Goal: Task Accomplishment & Management: Use online tool/utility

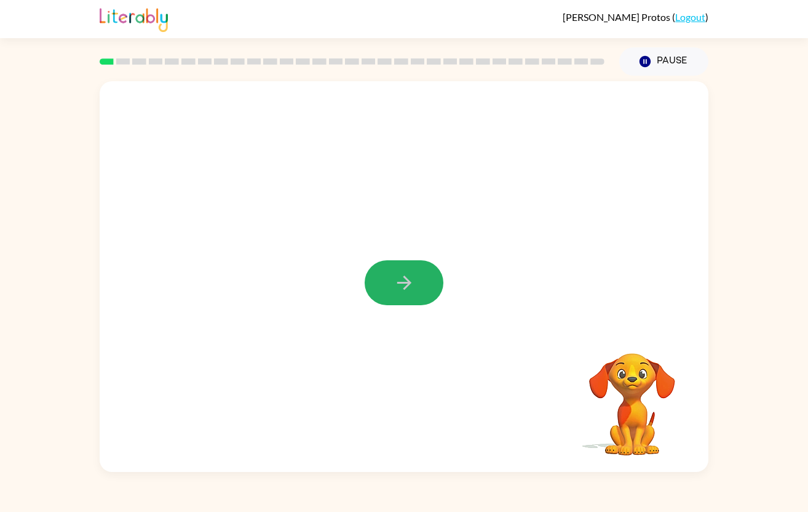
click at [405, 287] on icon "button" at bounding box center [404, 283] width 14 height 14
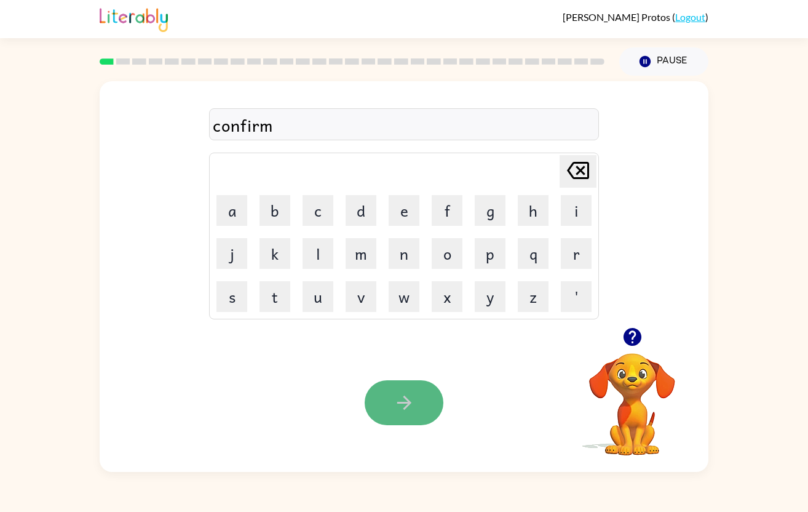
click at [402, 395] on icon "button" at bounding box center [405, 403] width 22 height 22
click at [395, 396] on icon "button" at bounding box center [405, 403] width 22 height 22
click at [406, 404] on icon "button" at bounding box center [405, 403] width 22 height 22
click at [402, 407] on icon "button" at bounding box center [405, 403] width 22 height 22
click at [406, 411] on icon "button" at bounding box center [405, 403] width 22 height 22
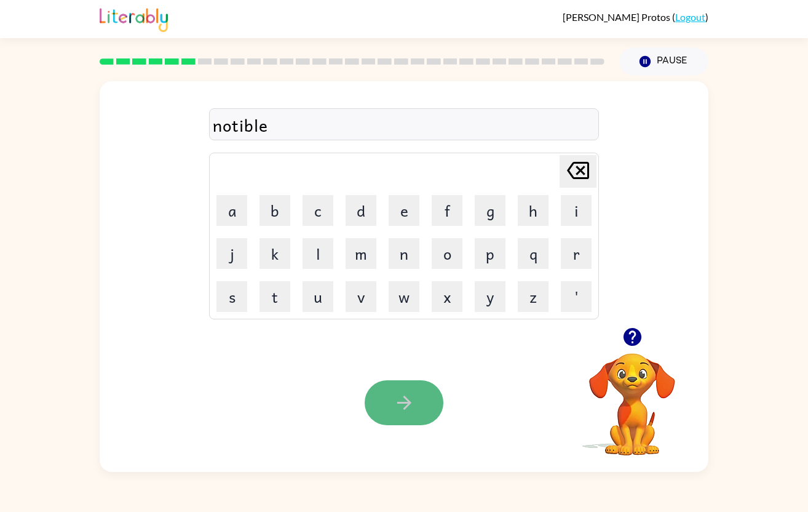
click at [406, 400] on icon "button" at bounding box center [405, 403] width 22 height 22
click at [406, 397] on icon "button" at bounding box center [405, 403] width 22 height 22
click at [384, 407] on button "button" at bounding box center [404, 402] width 79 height 45
click at [389, 411] on button "button" at bounding box center [404, 402] width 79 height 45
click at [411, 403] on icon "button" at bounding box center [405, 403] width 22 height 22
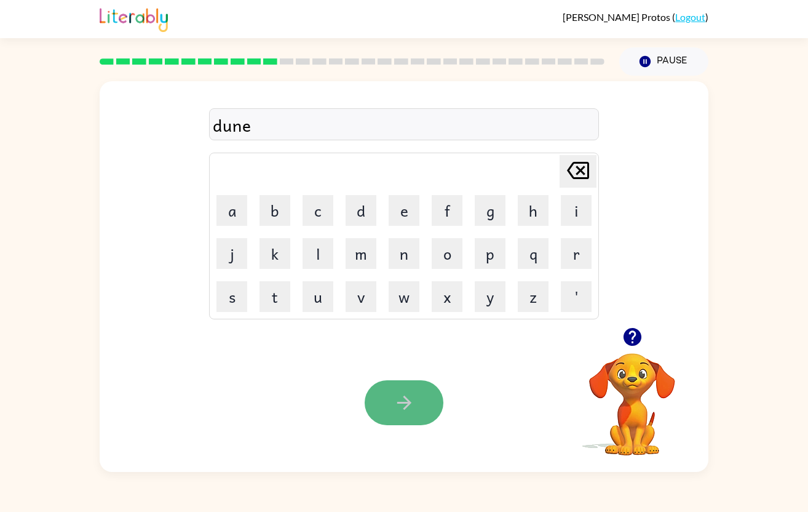
click at [397, 408] on icon "button" at bounding box center [405, 403] width 22 height 22
click at [407, 406] on icon "button" at bounding box center [404, 402] width 14 height 14
click at [400, 399] on icon "button" at bounding box center [405, 403] width 22 height 22
click at [389, 407] on button "button" at bounding box center [404, 402] width 79 height 45
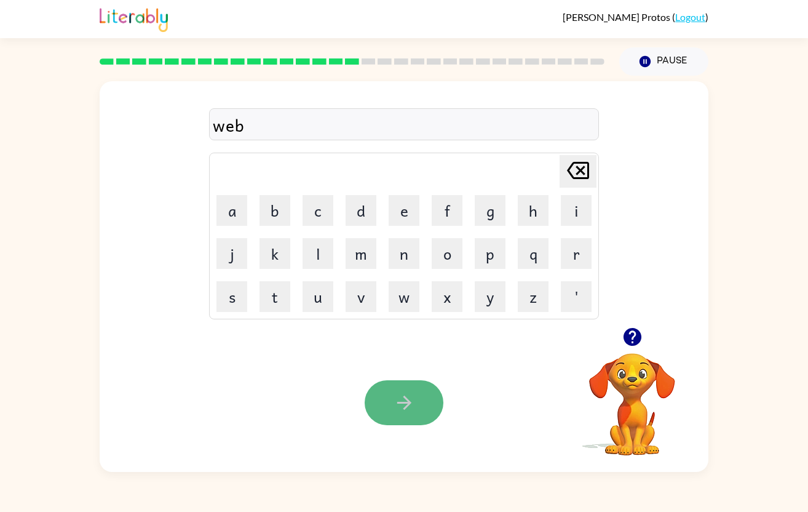
click at [413, 410] on icon "button" at bounding box center [405, 403] width 22 height 22
click at [408, 400] on icon "button" at bounding box center [404, 402] width 14 height 14
click at [392, 406] on button "button" at bounding box center [404, 402] width 79 height 45
click at [399, 408] on icon "button" at bounding box center [405, 403] width 22 height 22
click at [400, 403] on icon "button" at bounding box center [405, 403] width 22 height 22
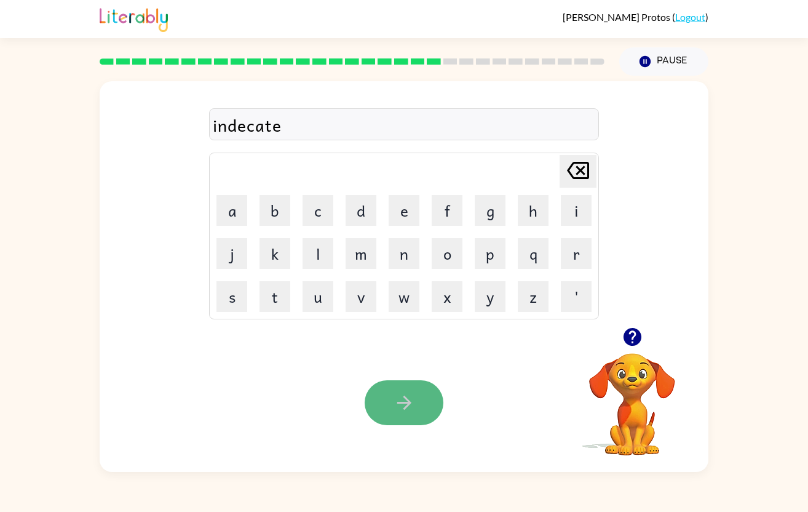
click at [400, 405] on icon "button" at bounding box center [405, 403] width 22 height 22
click at [415, 415] on button "button" at bounding box center [404, 402] width 79 height 45
click at [397, 398] on icon "button" at bounding box center [405, 403] width 22 height 22
click at [253, 127] on div "creating" at bounding box center [404, 125] width 383 height 26
click at [403, 422] on button "button" at bounding box center [404, 402] width 79 height 45
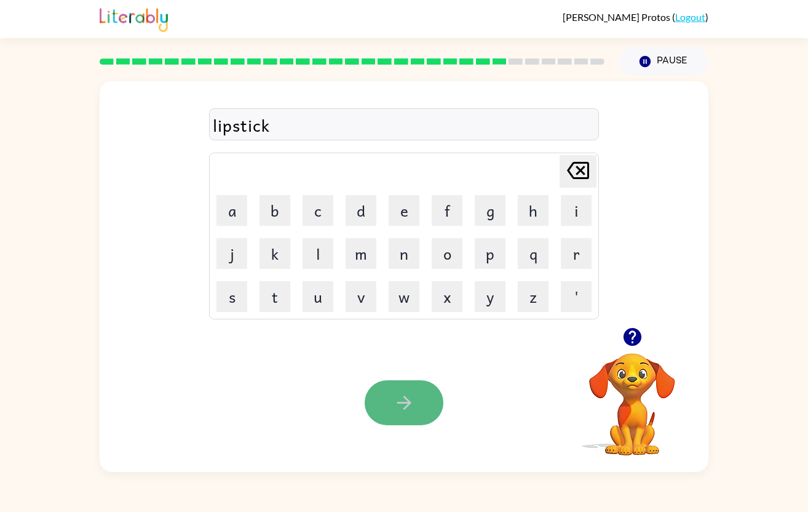
click at [416, 406] on button "button" at bounding box center [404, 402] width 79 height 45
click at [402, 407] on icon "button" at bounding box center [405, 403] width 22 height 22
click at [401, 400] on icon "button" at bounding box center [405, 403] width 22 height 22
click at [399, 398] on icon "button" at bounding box center [405, 403] width 22 height 22
click at [405, 407] on icon "button" at bounding box center [404, 402] width 14 height 14
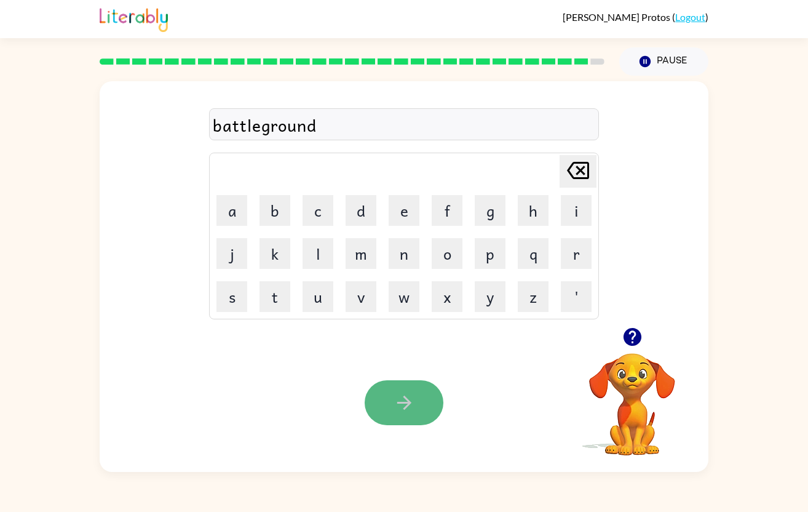
click at [395, 400] on icon "button" at bounding box center [405, 403] width 22 height 22
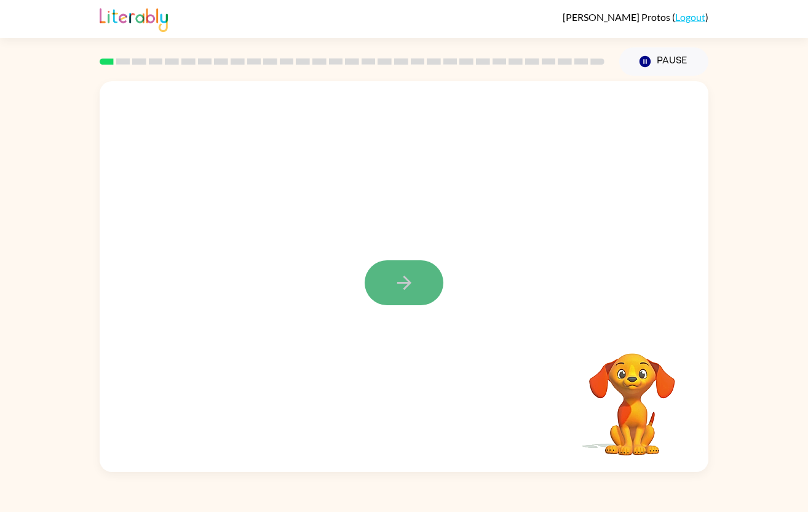
click at [418, 290] on button "button" at bounding box center [404, 282] width 79 height 45
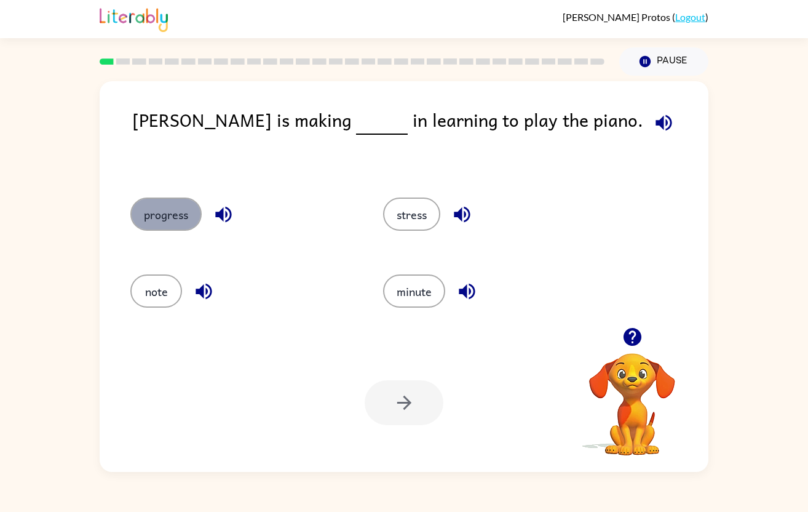
click at [173, 218] on button "progress" at bounding box center [165, 213] width 71 height 33
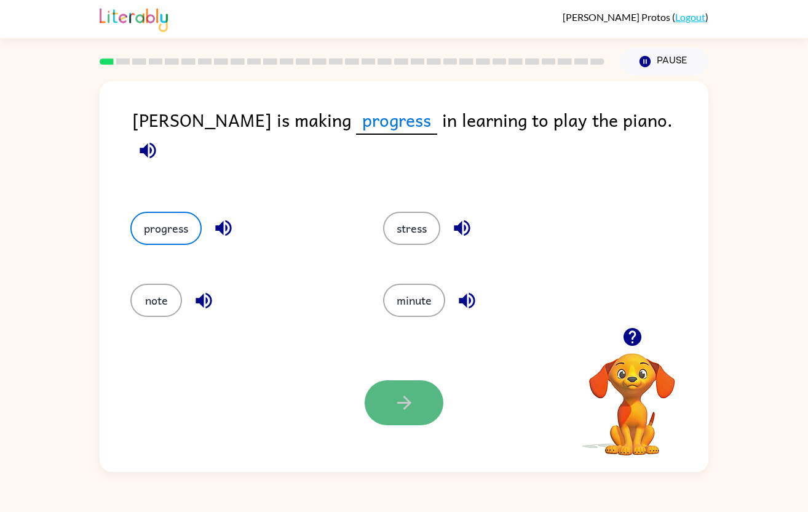
click at [398, 410] on icon "button" at bounding box center [405, 403] width 22 height 22
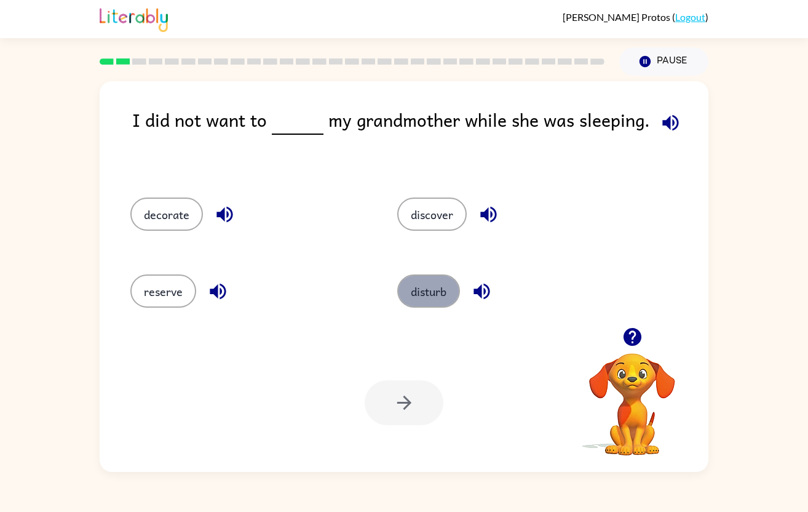
click at [424, 291] on button "disturb" at bounding box center [428, 290] width 63 height 33
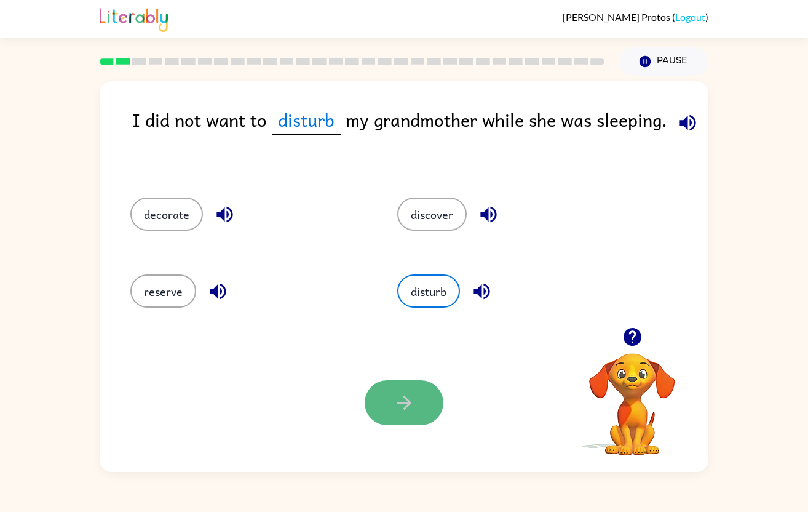
click at [410, 394] on icon "button" at bounding box center [405, 403] width 22 height 22
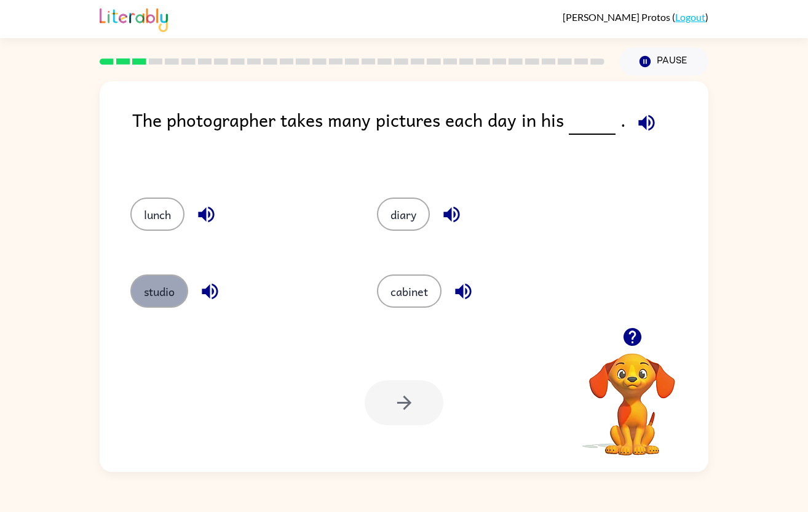
click at [163, 299] on button "studio" at bounding box center [159, 290] width 58 height 33
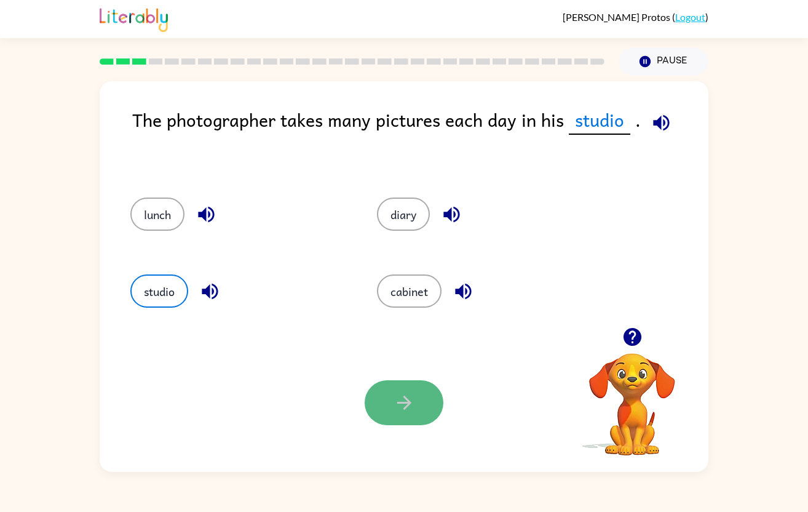
click at [410, 405] on icon "button" at bounding box center [405, 403] width 22 height 22
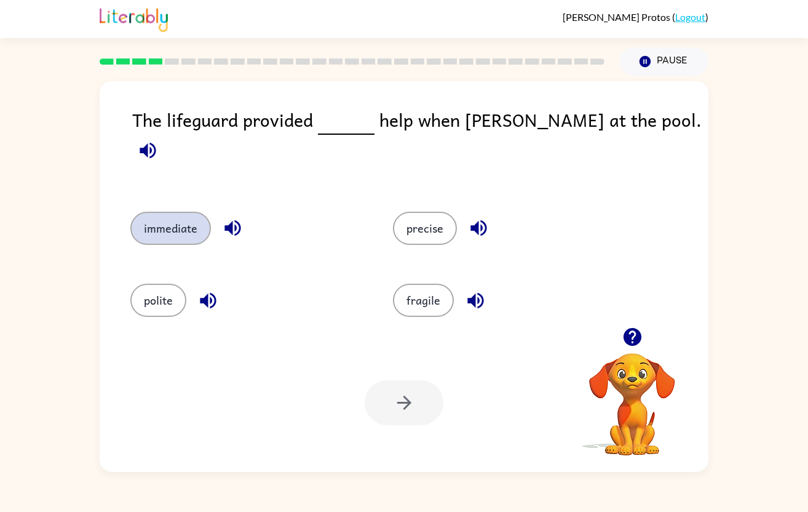
click at [181, 220] on button "immediate" at bounding box center [170, 228] width 81 height 33
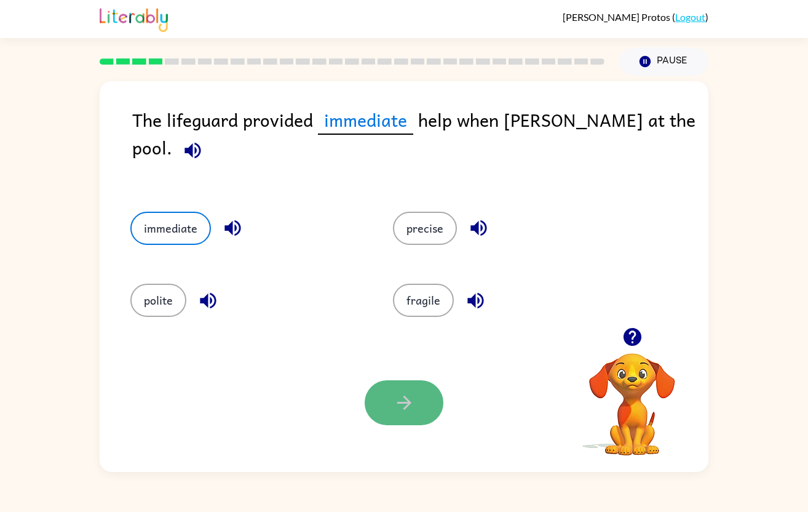
click at [418, 407] on button "button" at bounding box center [404, 402] width 79 height 45
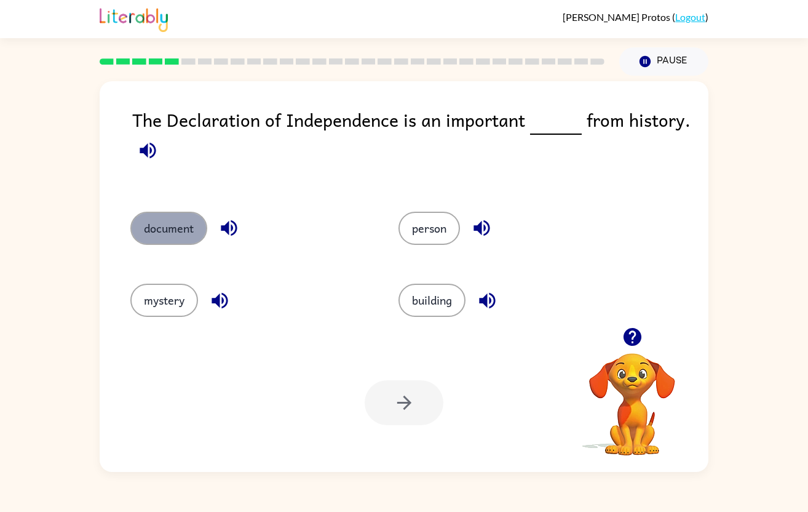
click at [180, 223] on button "document" at bounding box center [168, 228] width 77 height 33
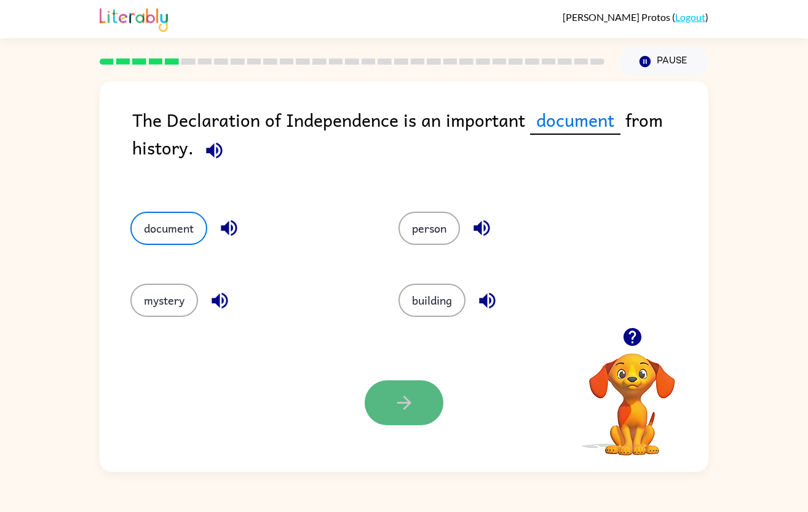
click at [391, 392] on button "button" at bounding box center [404, 402] width 79 height 45
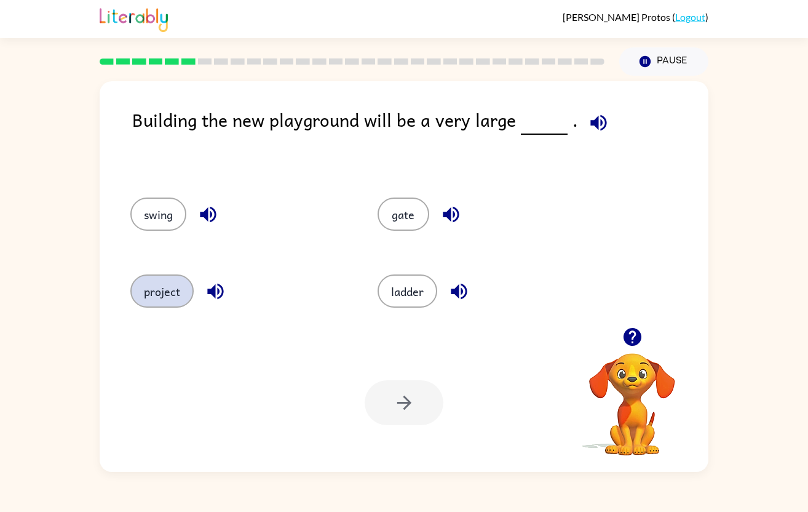
click at [162, 306] on button "project" at bounding box center [161, 290] width 63 height 33
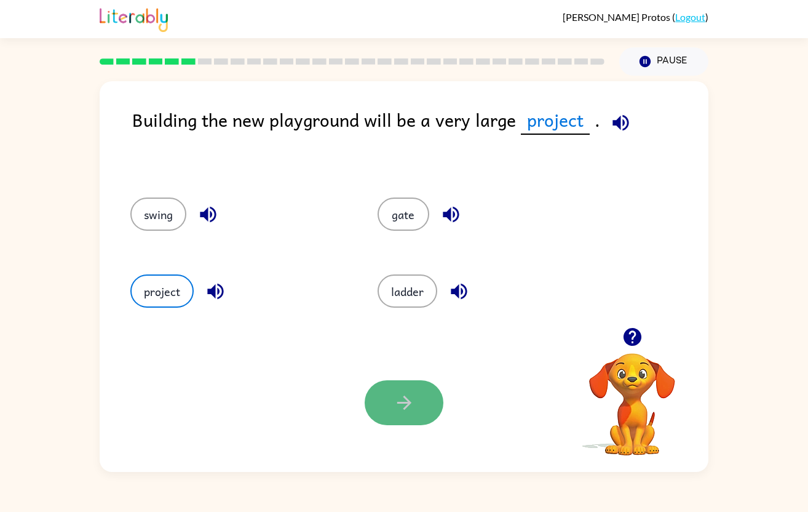
click at [403, 413] on icon "button" at bounding box center [405, 403] width 22 height 22
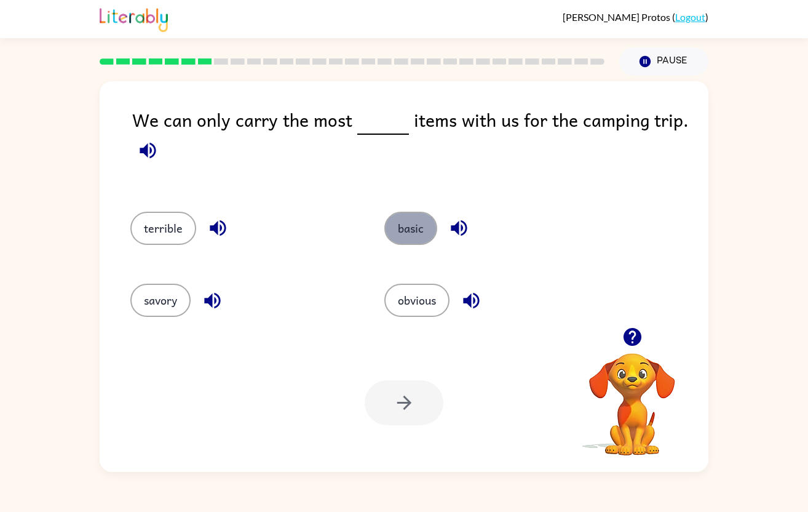
click at [402, 226] on button "basic" at bounding box center [410, 228] width 53 height 33
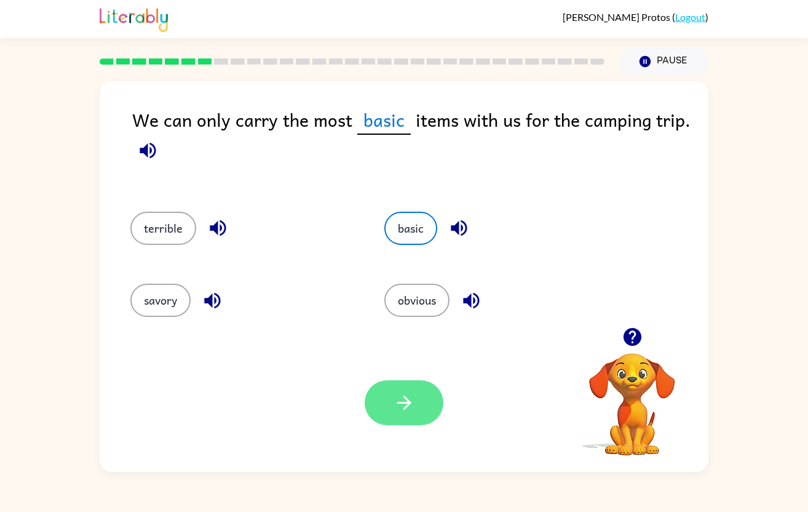
click at [403, 401] on icon "button" at bounding box center [405, 403] width 22 height 22
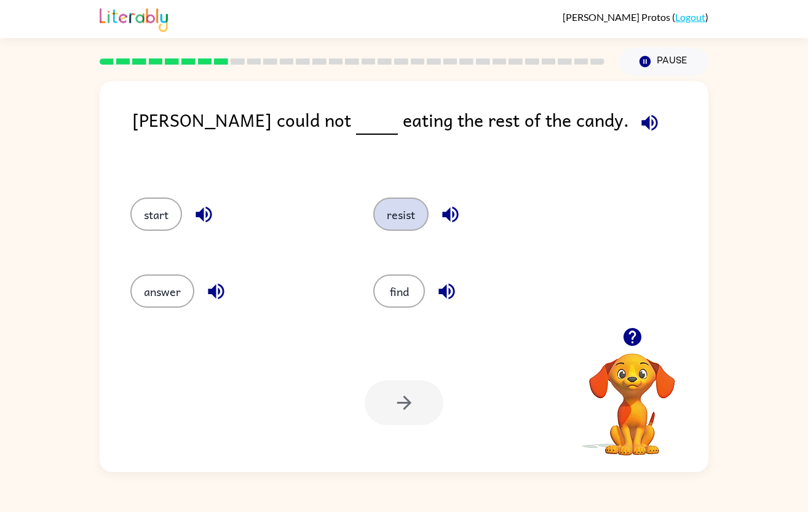
click at [394, 212] on button "resist" at bounding box center [400, 213] width 55 height 33
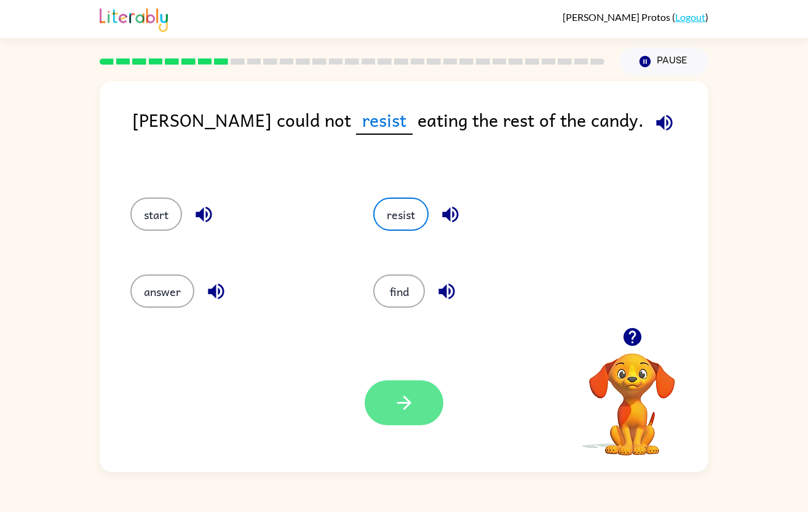
click at [412, 408] on icon "button" at bounding box center [405, 403] width 22 height 22
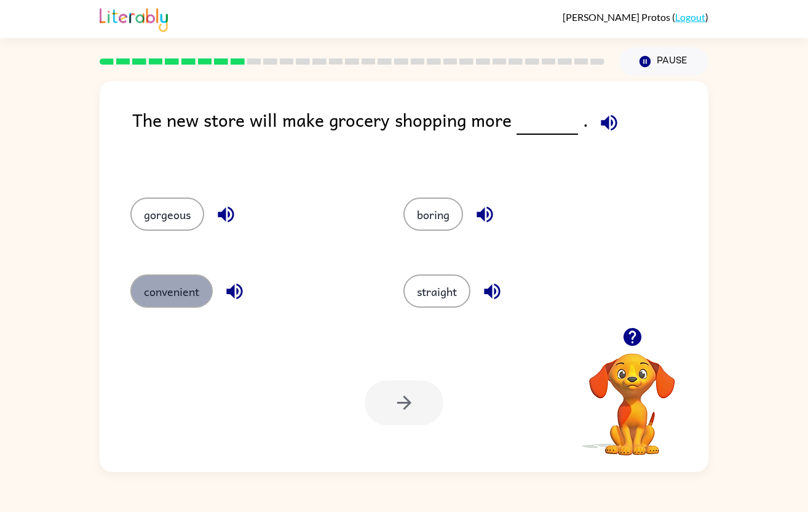
click at [162, 301] on button "convenient" at bounding box center [171, 290] width 82 height 33
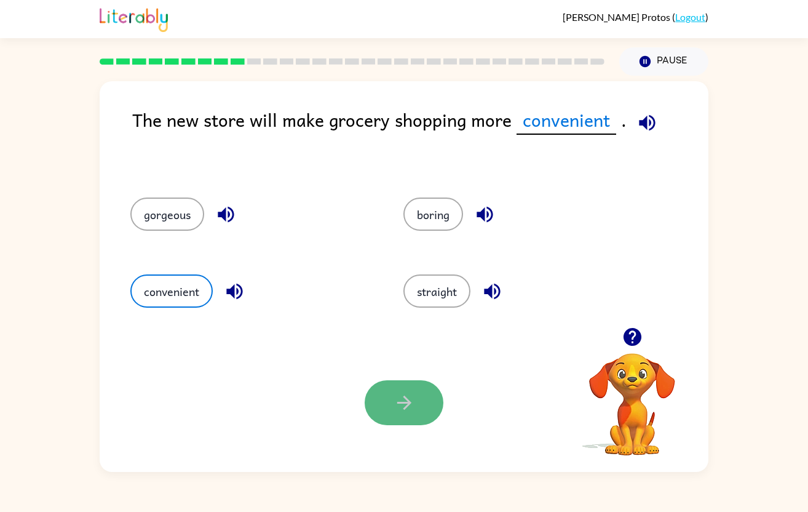
click at [403, 421] on button "button" at bounding box center [404, 402] width 79 height 45
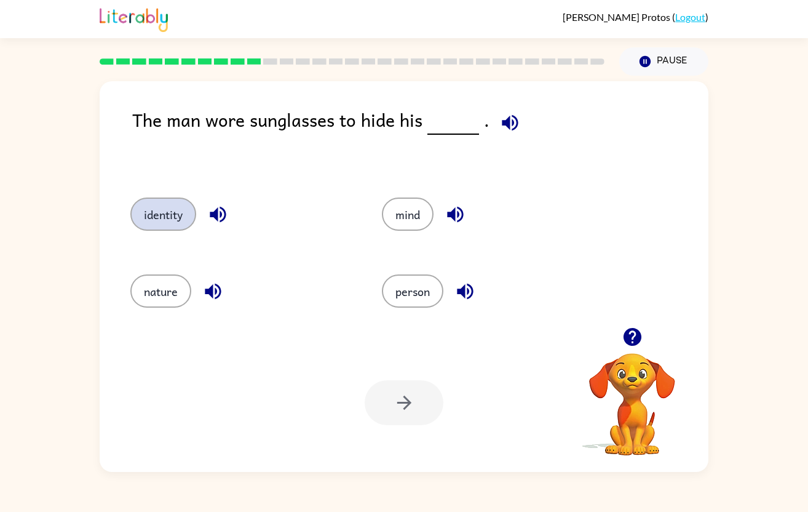
click at [175, 212] on button "identity" at bounding box center [163, 213] width 66 height 33
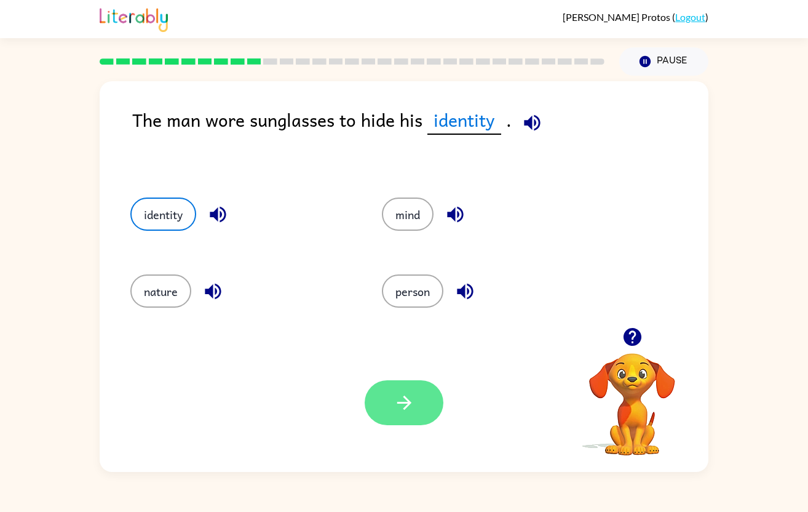
click at [396, 402] on icon "button" at bounding box center [405, 403] width 22 height 22
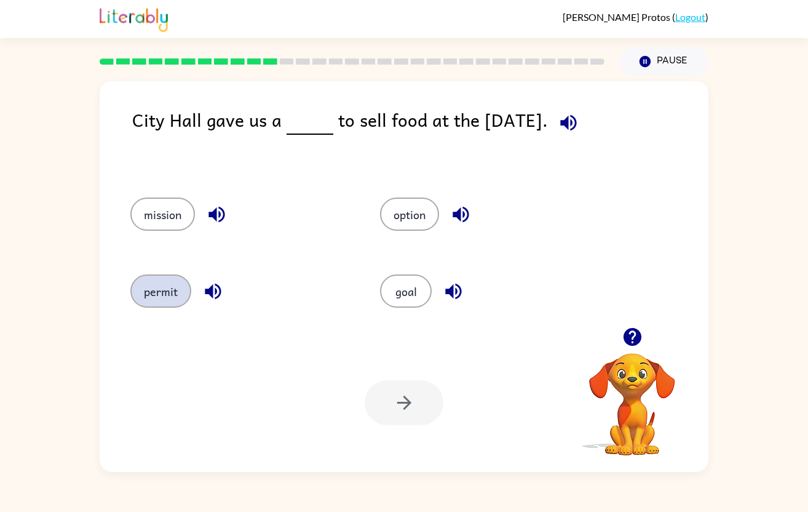
click at [178, 292] on button "permit" at bounding box center [160, 290] width 61 height 33
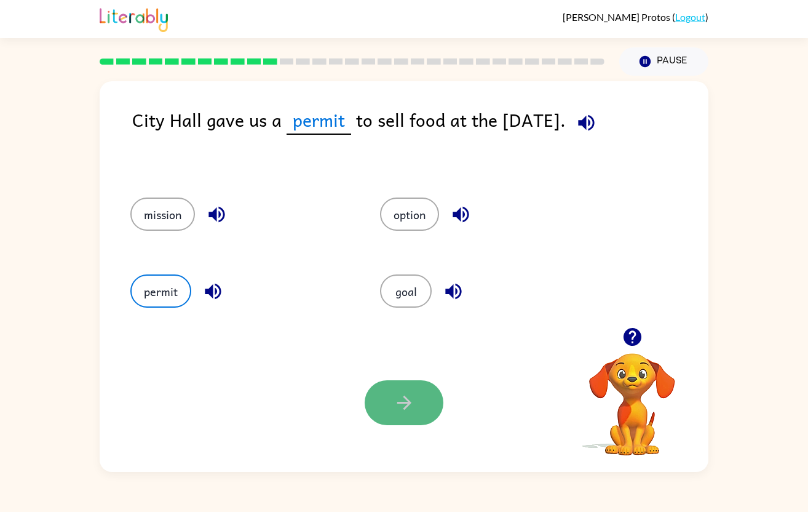
click at [423, 404] on button "button" at bounding box center [404, 402] width 79 height 45
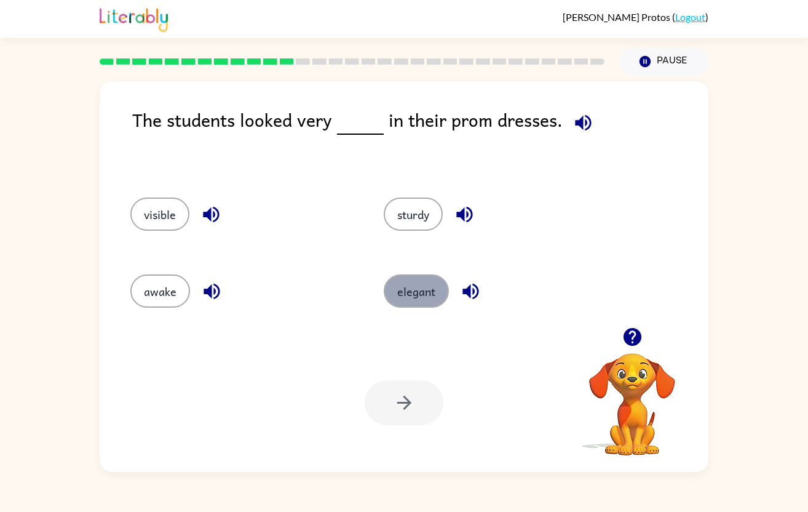
click at [418, 293] on button "elegant" at bounding box center [416, 290] width 65 height 33
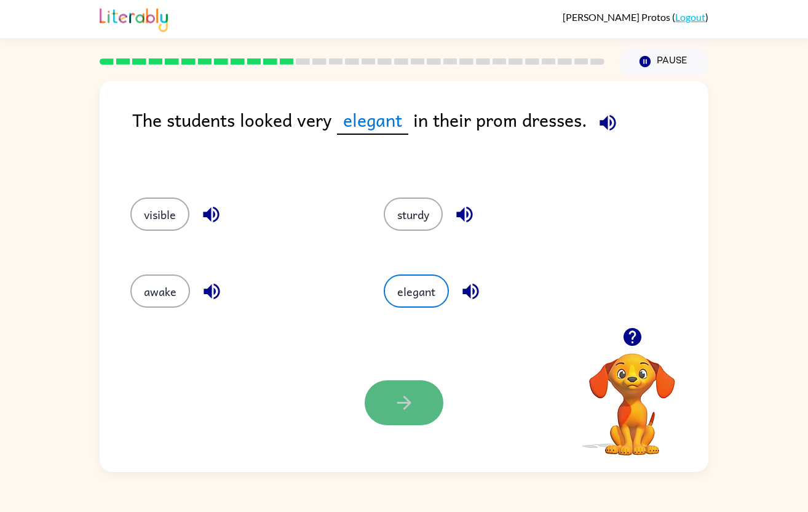
click at [397, 399] on icon "button" at bounding box center [405, 403] width 22 height 22
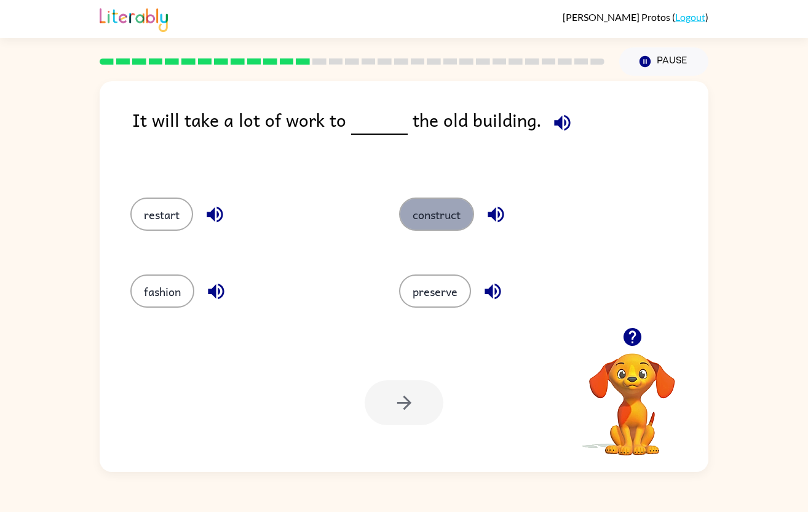
click at [419, 217] on button "construct" at bounding box center [436, 213] width 75 height 33
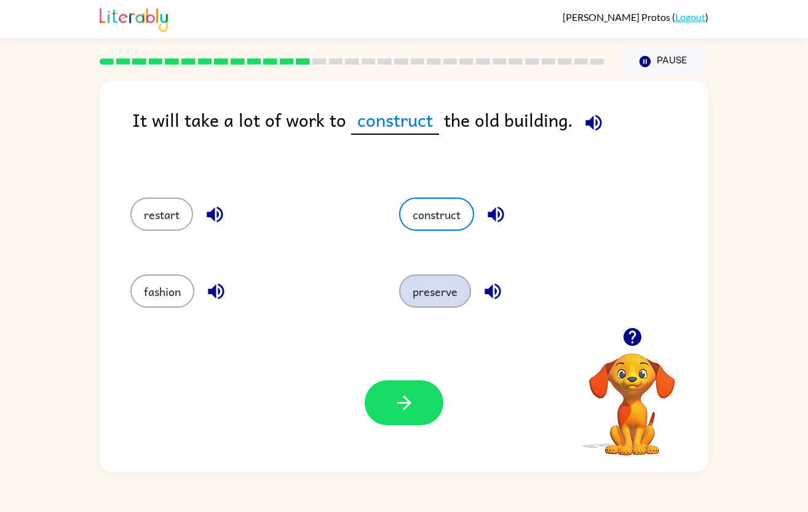
click at [442, 298] on button "preserve" at bounding box center [435, 290] width 72 height 33
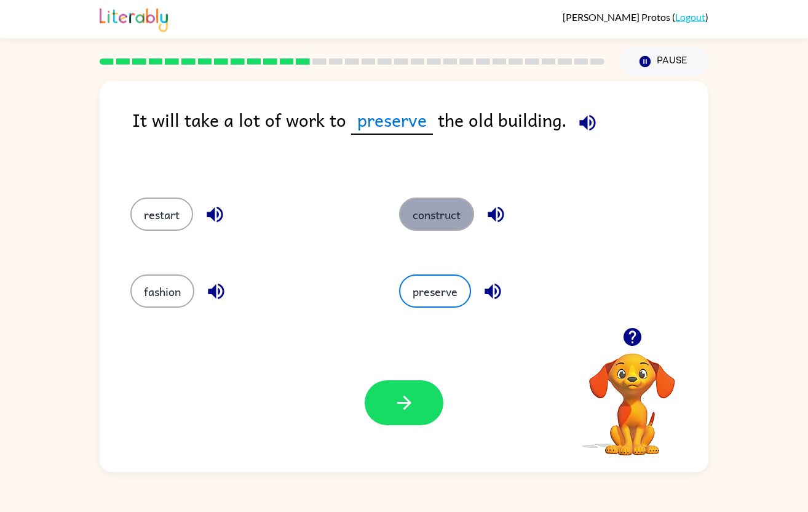
click at [432, 215] on button "construct" at bounding box center [436, 213] width 75 height 33
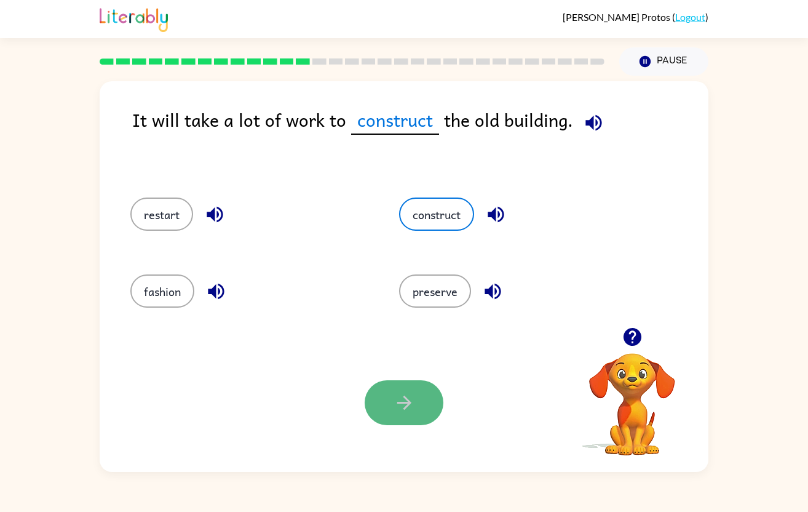
click at [422, 404] on button "button" at bounding box center [404, 402] width 79 height 45
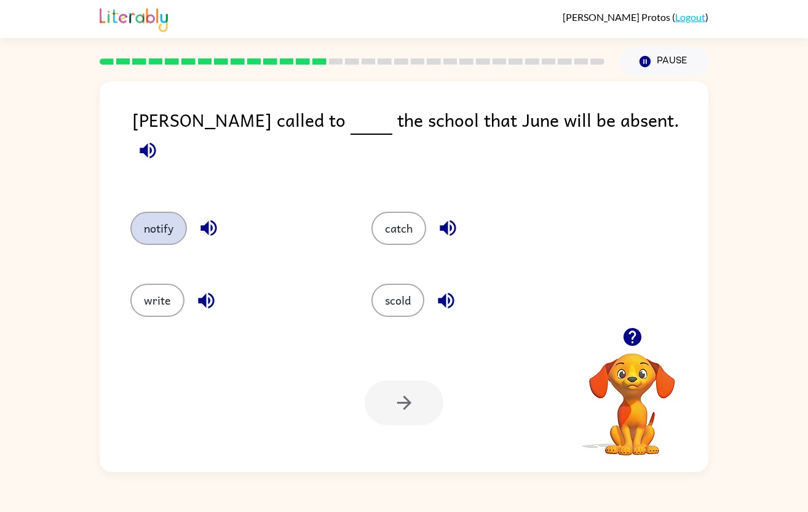
click at [175, 223] on button "notify" at bounding box center [158, 228] width 57 height 33
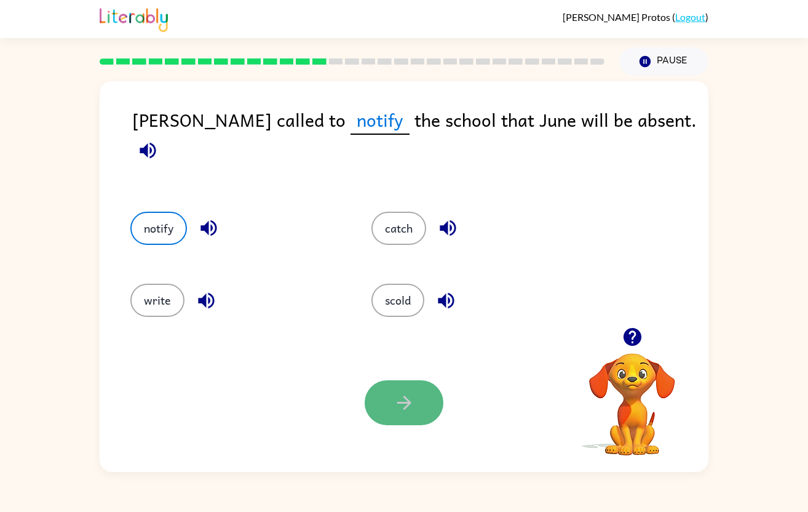
click at [423, 408] on button "button" at bounding box center [404, 402] width 79 height 45
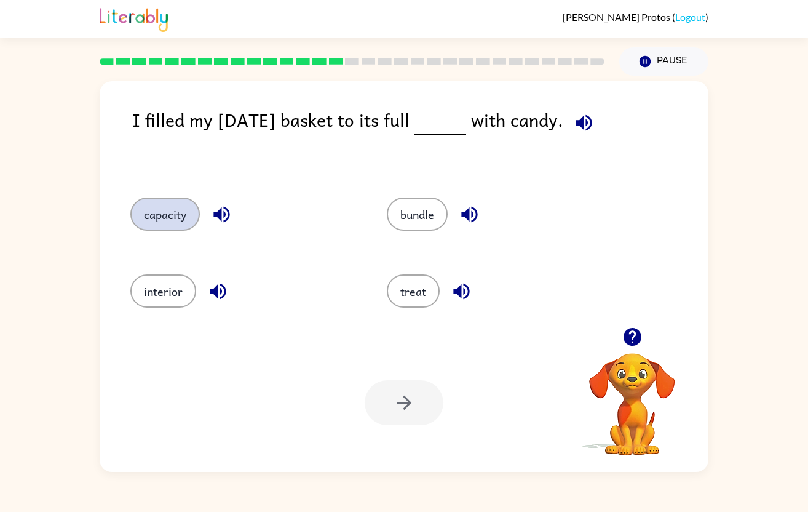
click at [177, 224] on button "capacity" at bounding box center [164, 213] width 69 height 33
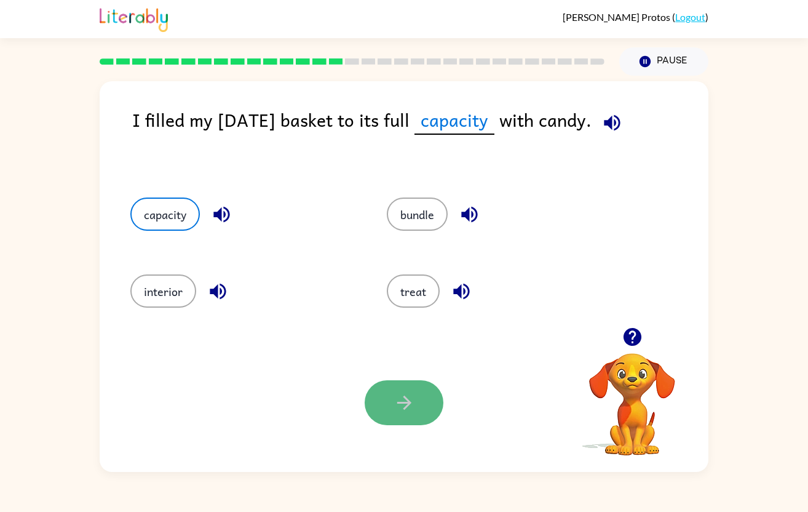
click at [416, 398] on button "button" at bounding box center [404, 402] width 79 height 45
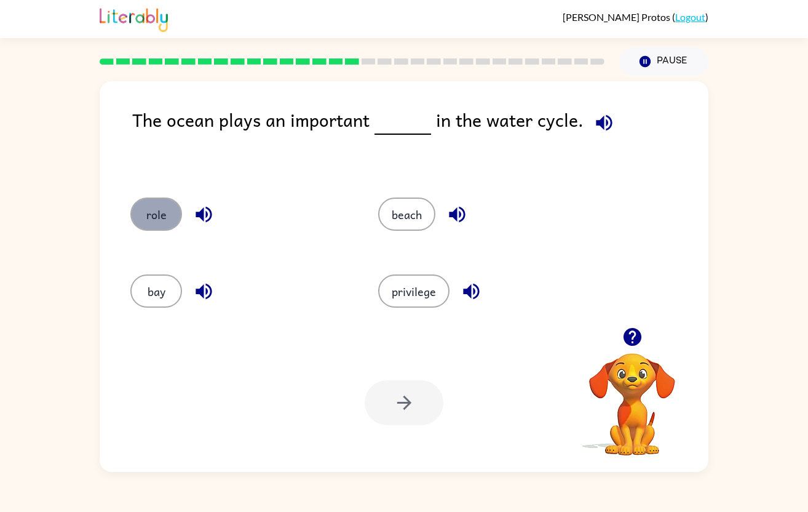
click at [154, 226] on button "role" at bounding box center [156, 213] width 52 height 33
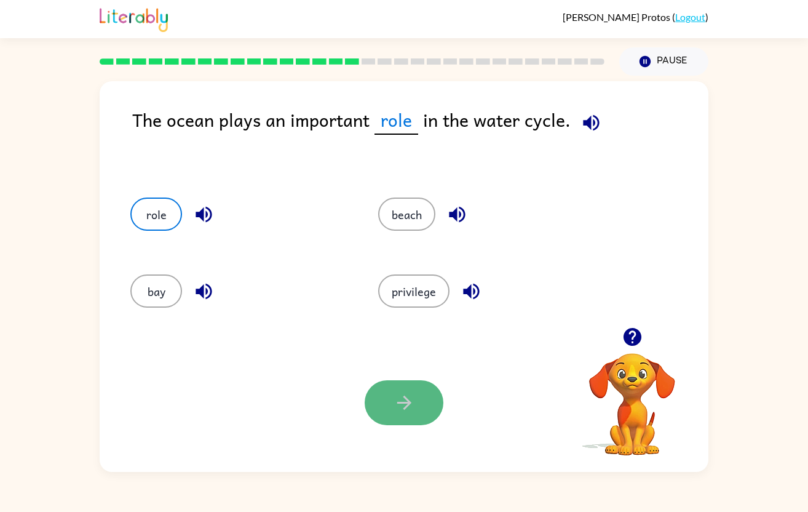
click at [409, 411] on icon "button" at bounding box center [405, 403] width 22 height 22
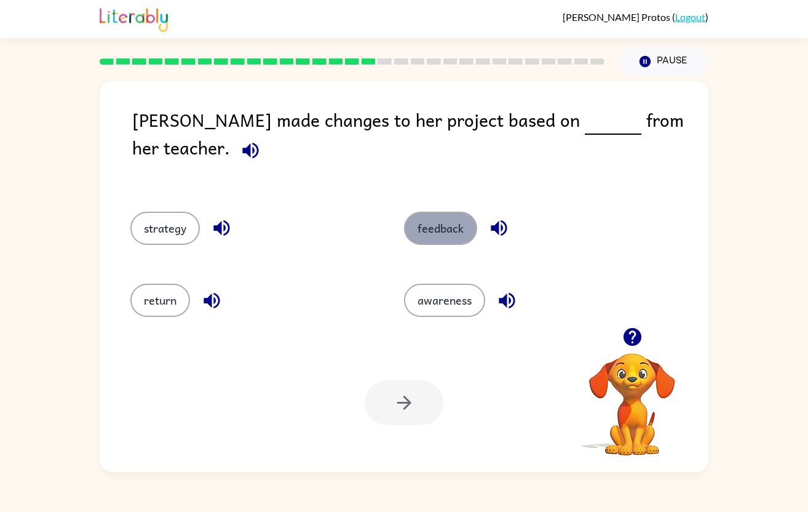
click at [441, 215] on button "feedback" at bounding box center [440, 228] width 73 height 33
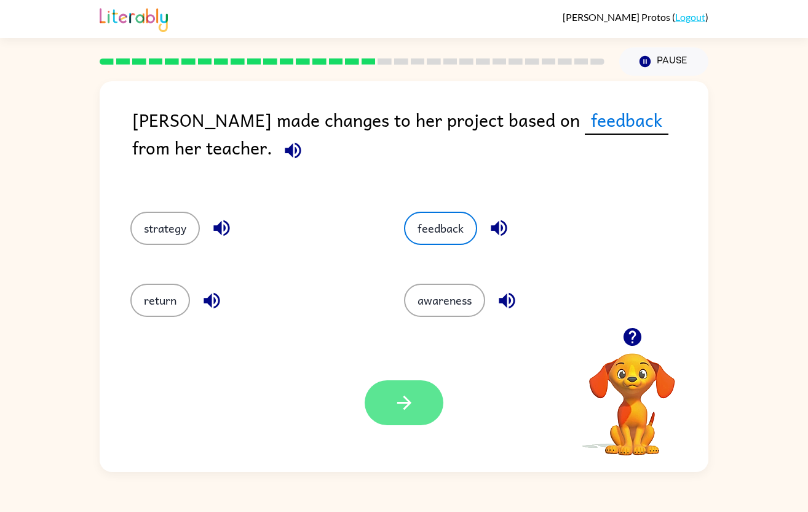
click at [400, 402] on icon "button" at bounding box center [404, 402] width 14 height 14
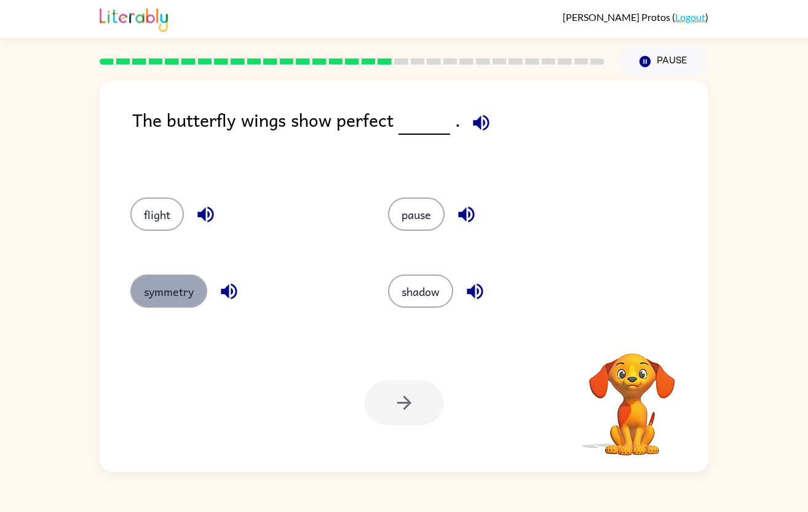
click at [191, 300] on button "symmetry" at bounding box center [168, 290] width 77 height 33
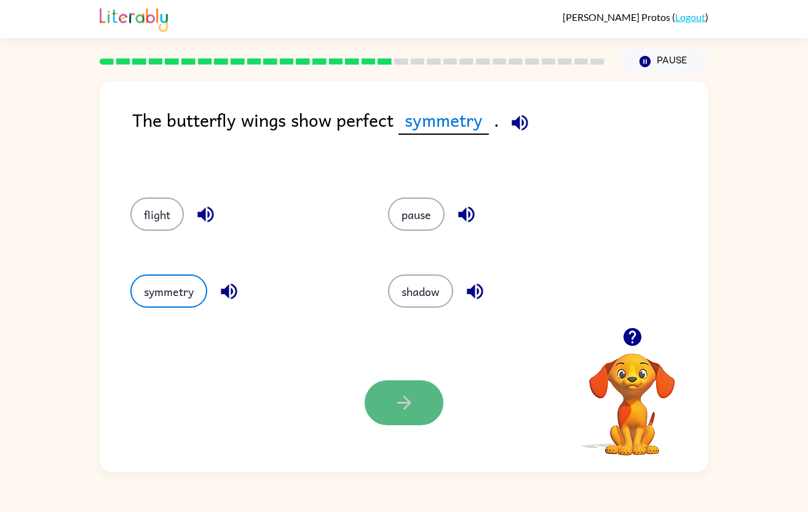
click at [391, 399] on button "button" at bounding box center [404, 402] width 79 height 45
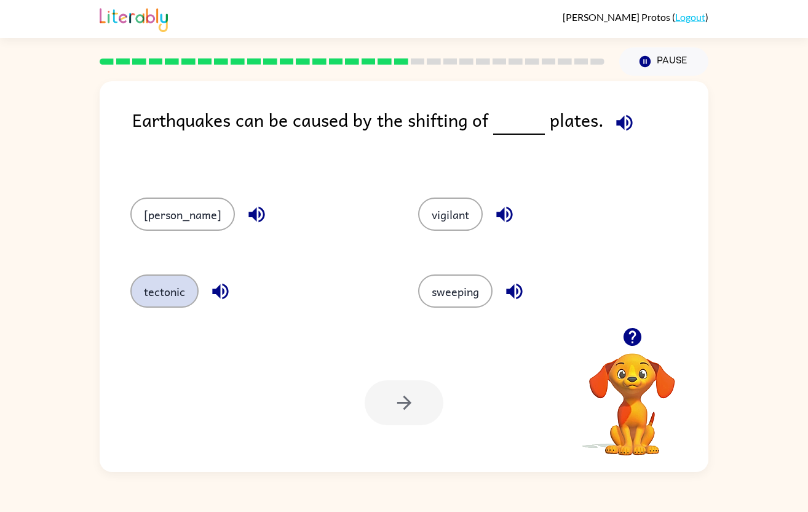
click at [149, 299] on button "tectonic" at bounding box center [164, 290] width 68 height 33
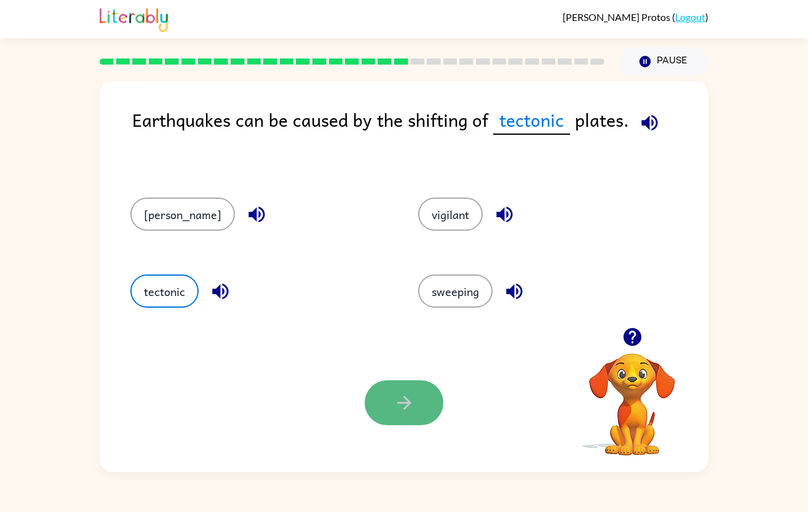
click at [410, 410] on icon "button" at bounding box center [405, 403] width 22 height 22
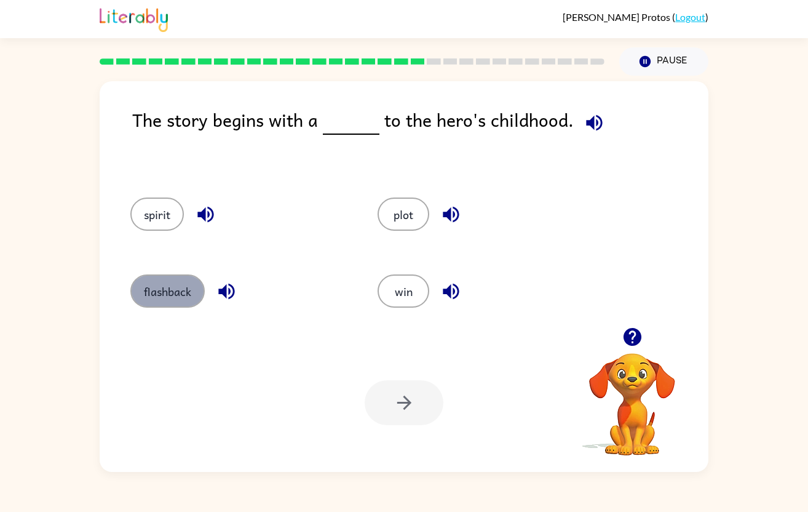
click at [183, 296] on button "flashback" at bounding box center [167, 290] width 74 height 33
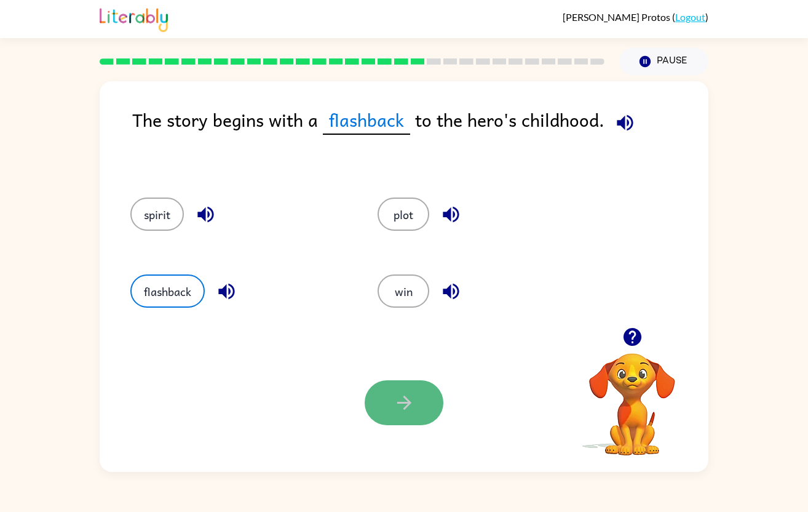
click at [418, 403] on button "button" at bounding box center [404, 402] width 79 height 45
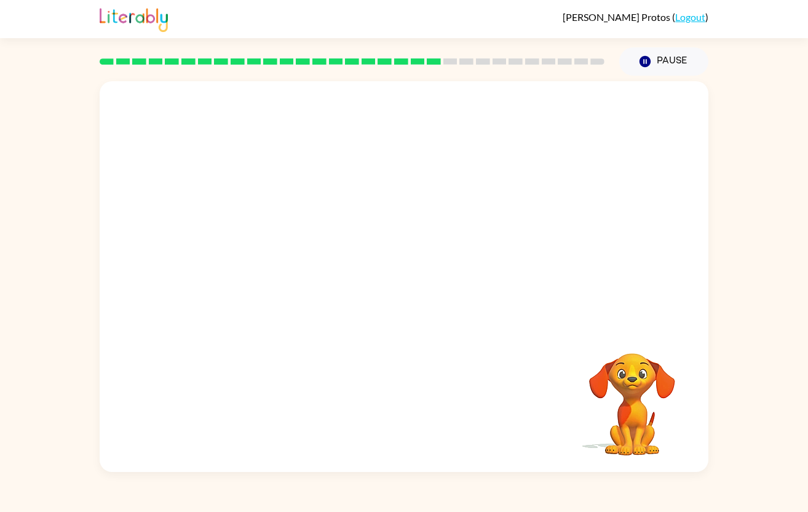
click at [281, 283] on video "Your browser must support playing .mp4 files to use Literably. Please try using…" at bounding box center [404, 204] width 609 height 246
click at [398, 282] on icon "button" at bounding box center [404, 283] width 14 height 14
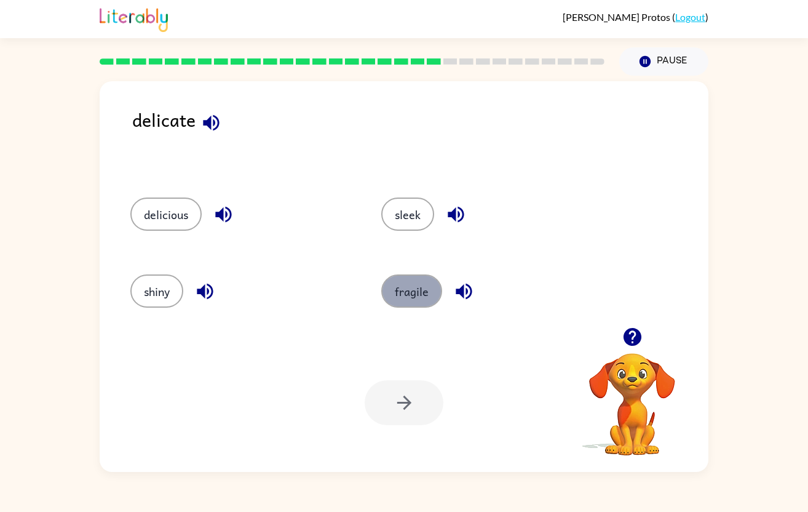
click at [416, 298] on button "fragile" at bounding box center [411, 290] width 61 height 33
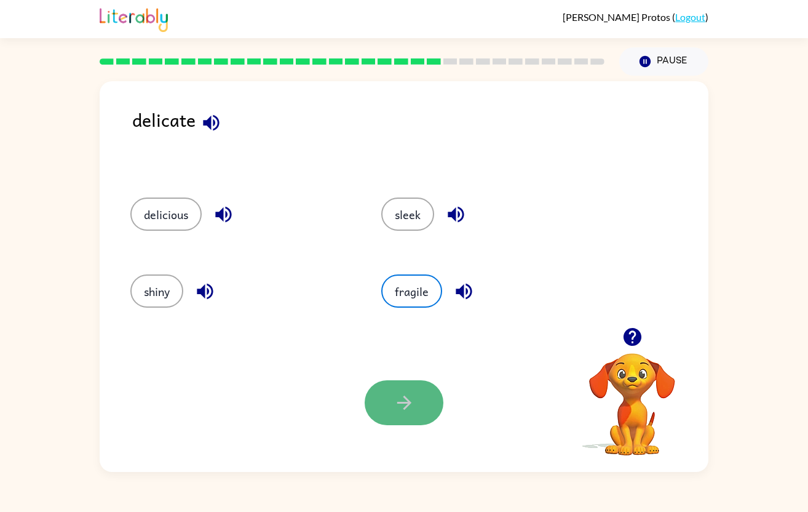
click at [405, 406] on icon "button" at bounding box center [405, 403] width 22 height 22
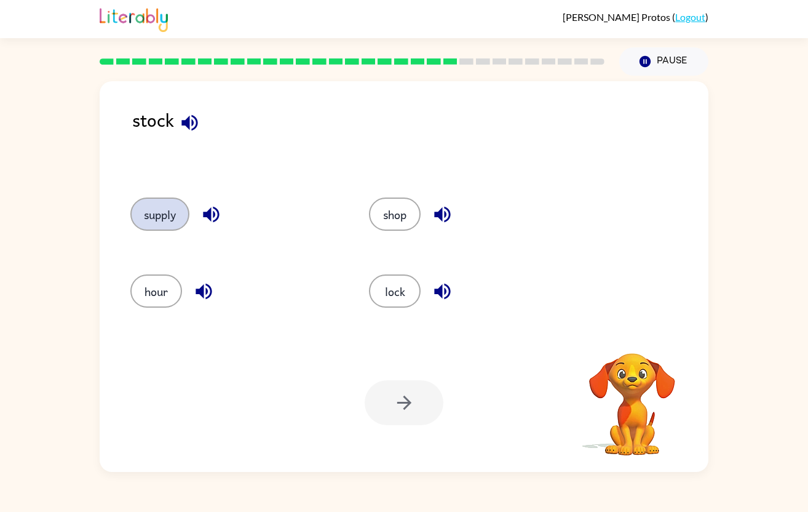
click at [163, 217] on button "supply" at bounding box center [159, 213] width 59 height 33
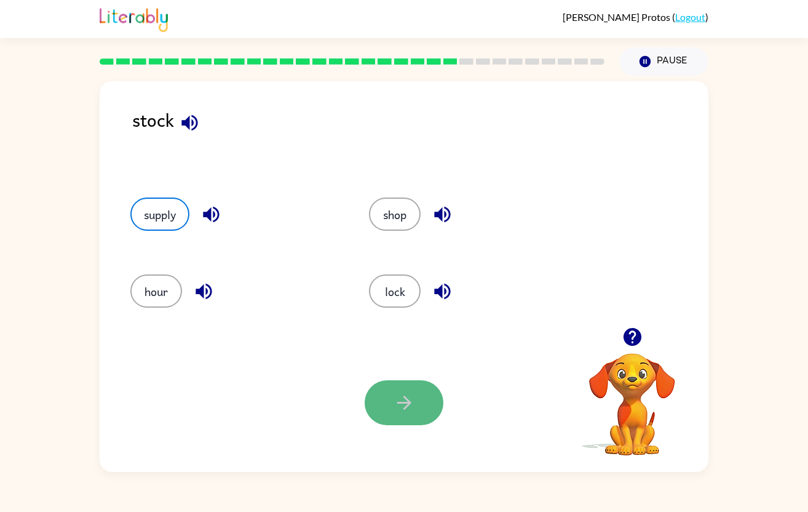
click at [414, 399] on button "button" at bounding box center [404, 402] width 79 height 45
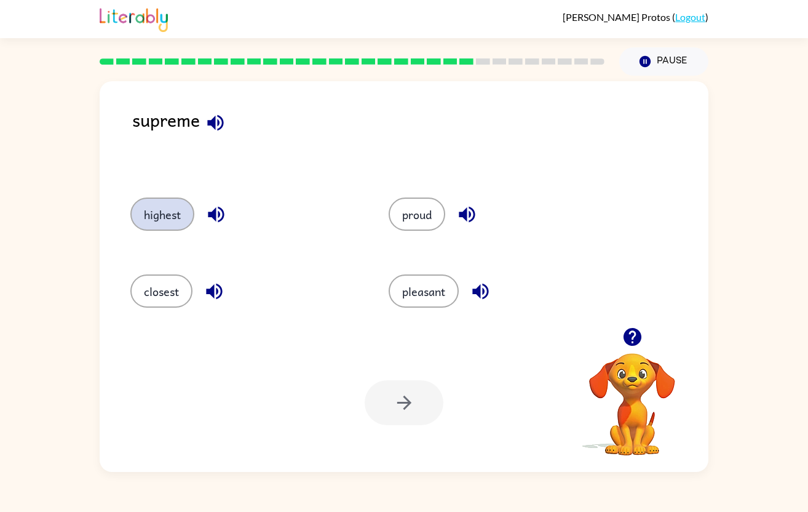
click at [161, 223] on button "highest" at bounding box center [162, 213] width 64 height 33
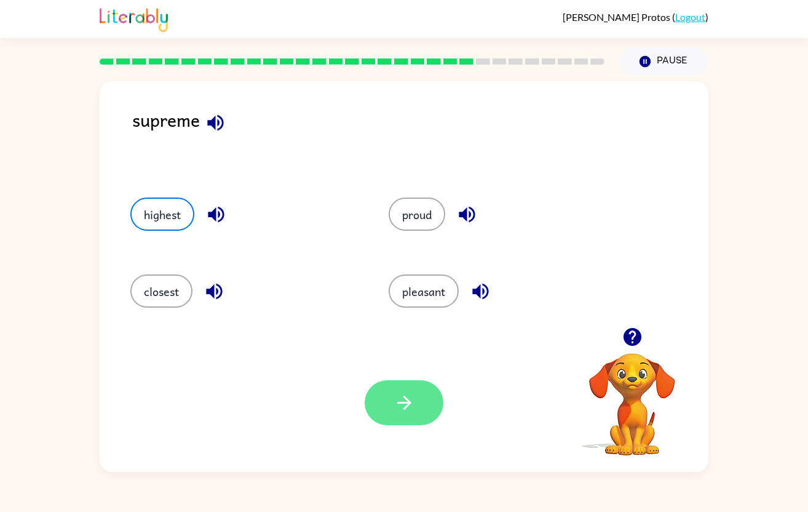
click at [417, 402] on button "button" at bounding box center [404, 402] width 79 height 45
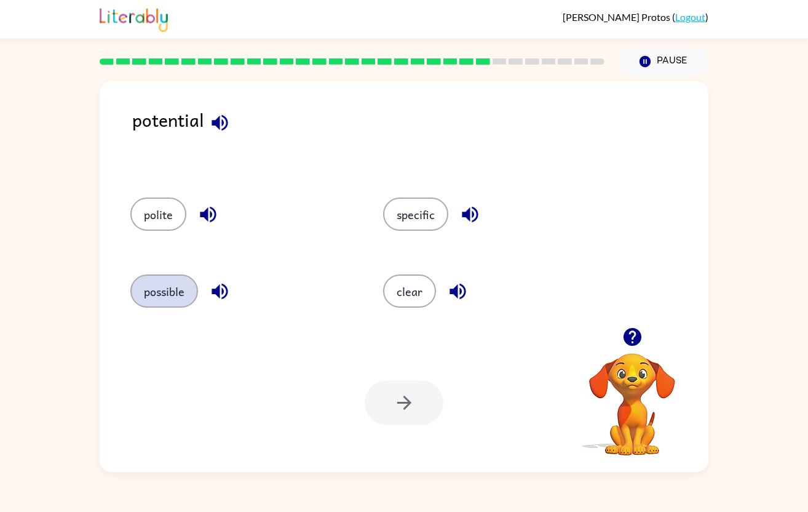
click at [167, 290] on button "possible" at bounding box center [164, 290] width 68 height 33
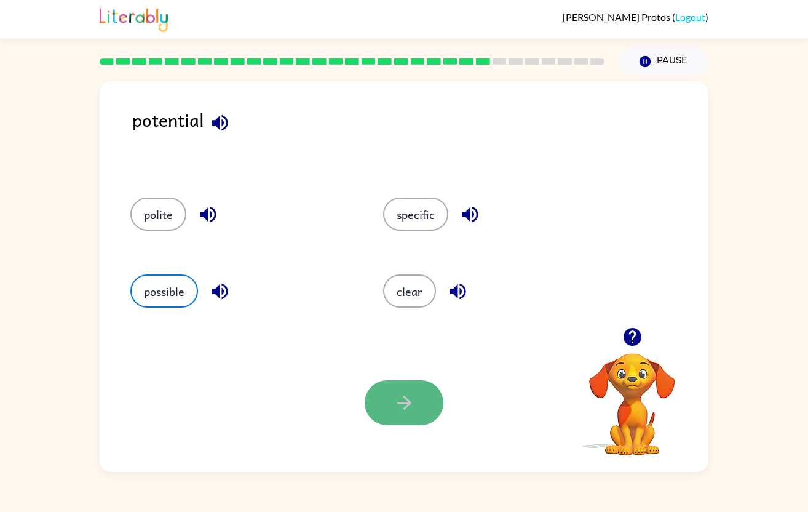
click at [395, 403] on icon "button" at bounding box center [405, 403] width 22 height 22
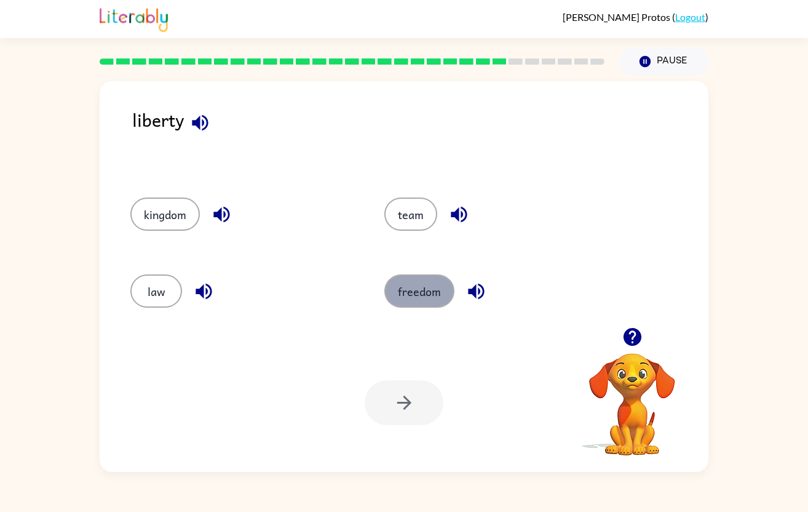
click at [417, 300] on button "freedom" at bounding box center [419, 290] width 70 height 33
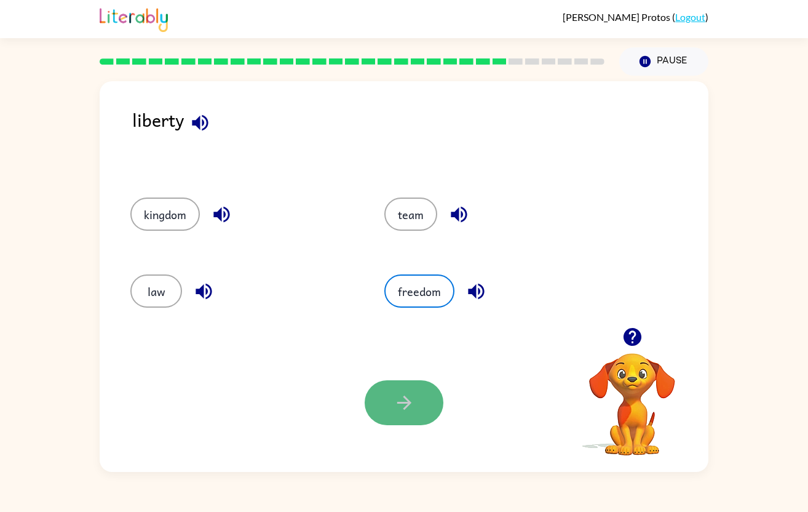
click at [396, 397] on icon "button" at bounding box center [405, 403] width 22 height 22
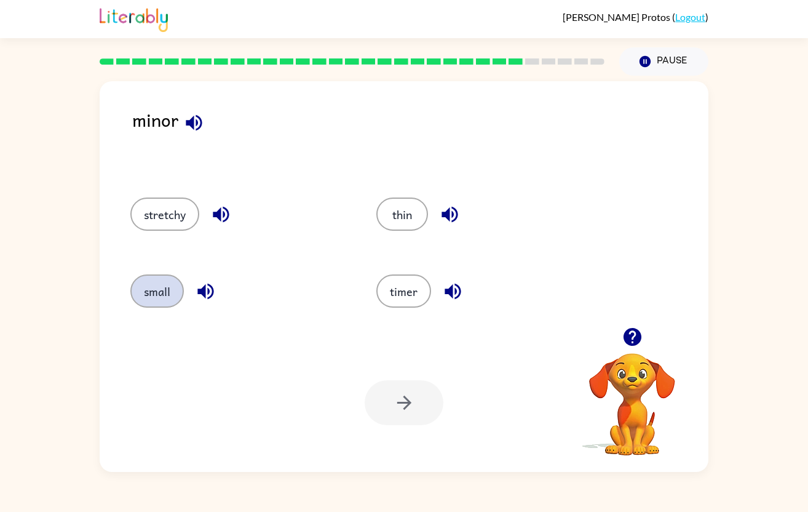
click at [161, 296] on button "small" at bounding box center [157, 290] width 54 height 33
click at [400, 412] on icon "button" at bounding box center [405, 403] width 22 height 22
click at [170, 294] on button "mix" at bounding box center [156, 290] width 52 height 33
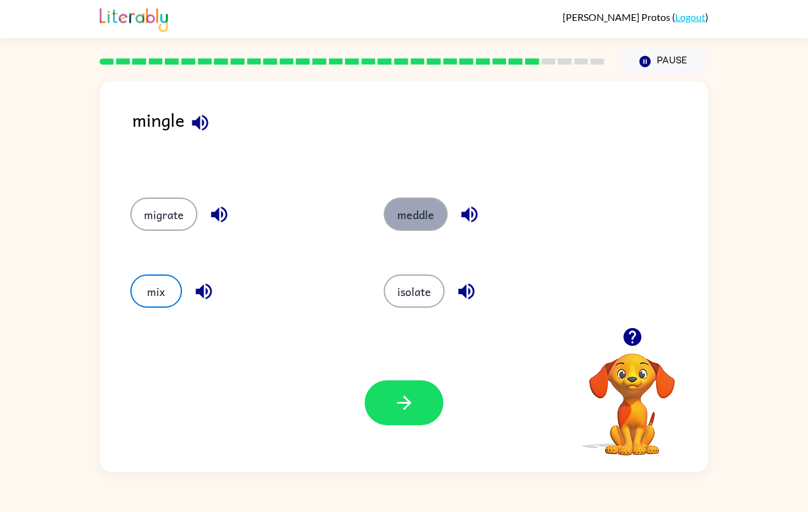
click at [436, 216] on button "meddle" at bounding box center [416, 213] width 64 height 33
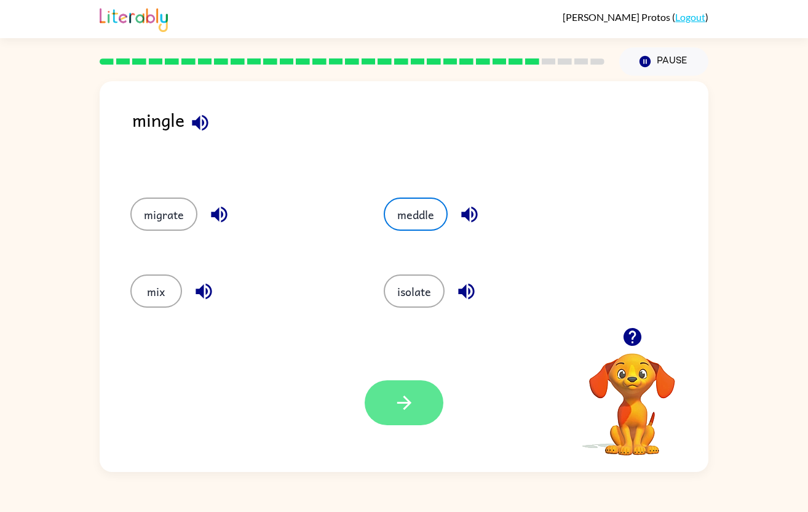
click at [408, 401] on icon "button" at bounding box center [404, 402] width 14 height 14
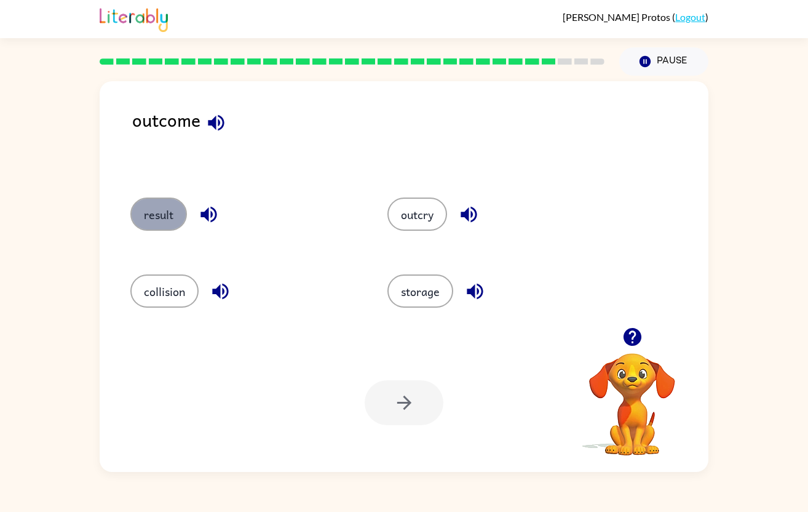
click at [152, 218] on button "result" at bounding box center [158, 213] width 57 height 33
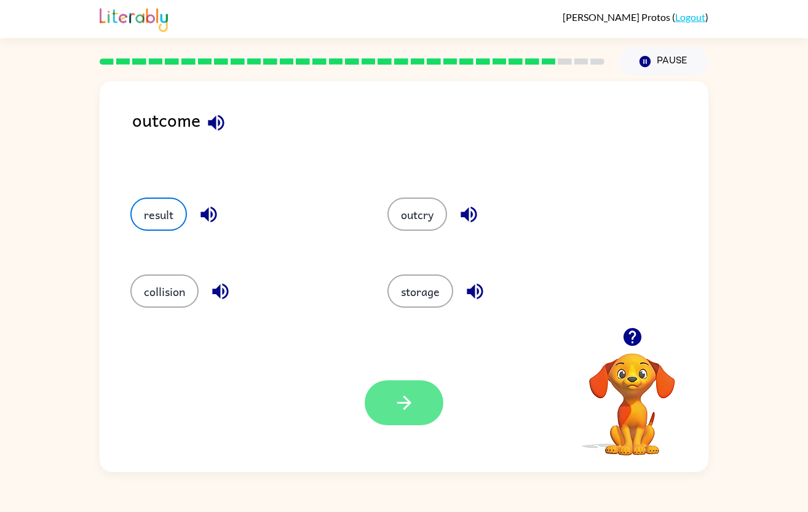
click at [421, 410] on button "button" at bounding box center [404, 402] width 79 height 45
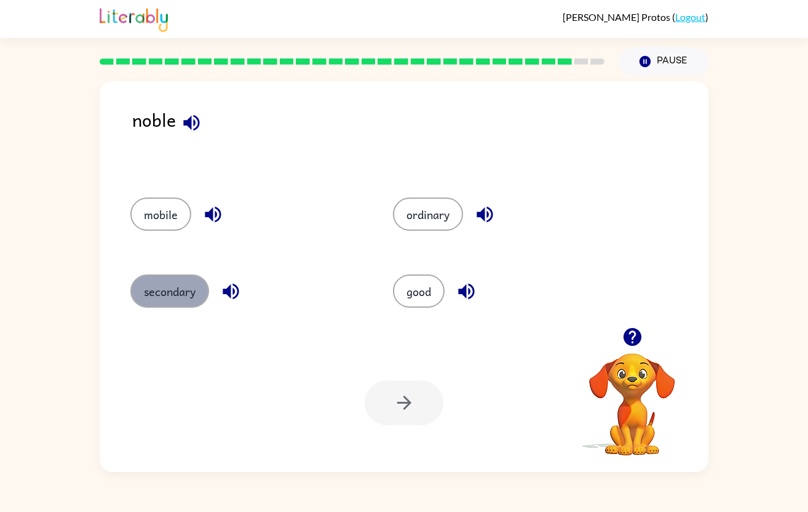
click at [191, 286] on button "secondary" at bounding box center [169, 290] width 79 height 33
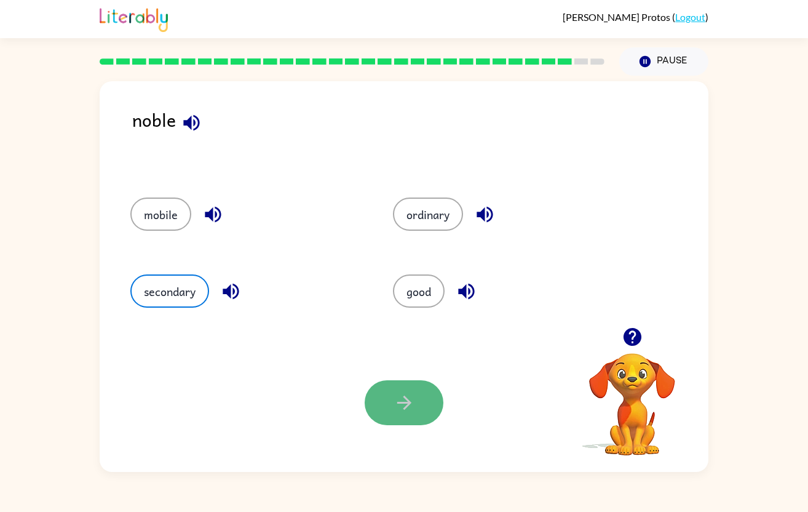
click at [392, 408] on button "button" at bounding box center [404, 402] width 79 height 45
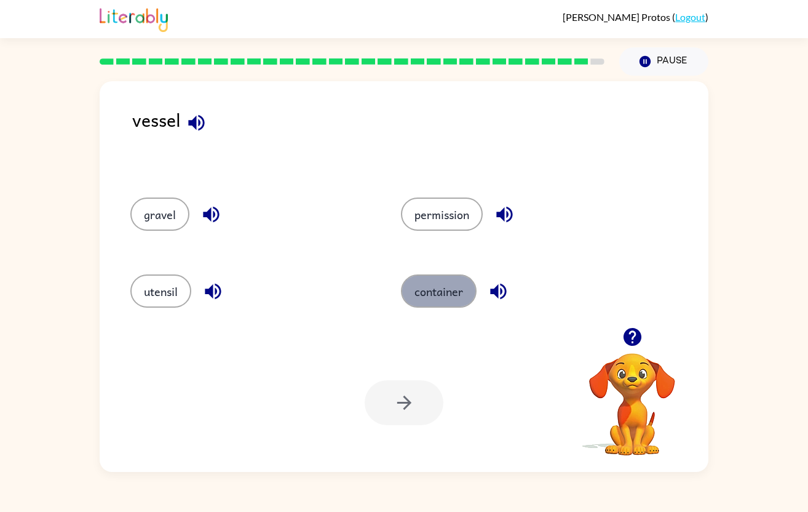
click at [416, 292] on button "container" at bounding box center [439, 290] width 76 height 33
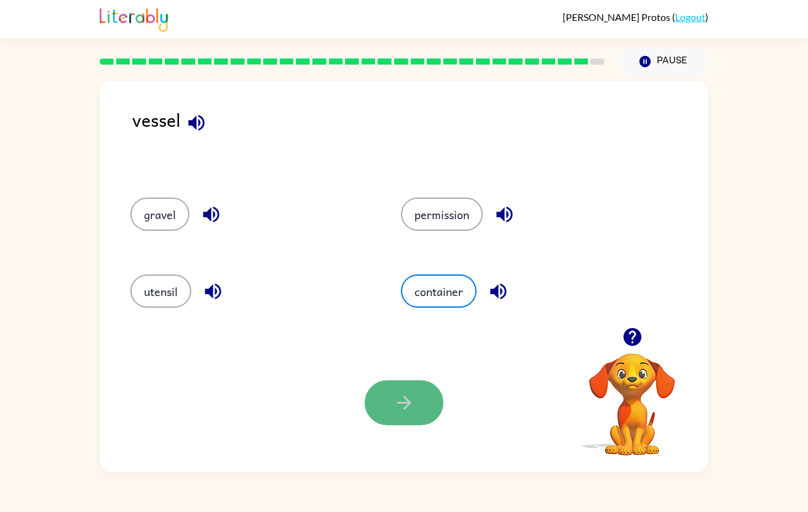
click at [386, 405] on button "button" at bounding box center [404, 402] width 79 height 45
